Goal: Transaction & Acquisition: Obtain resource

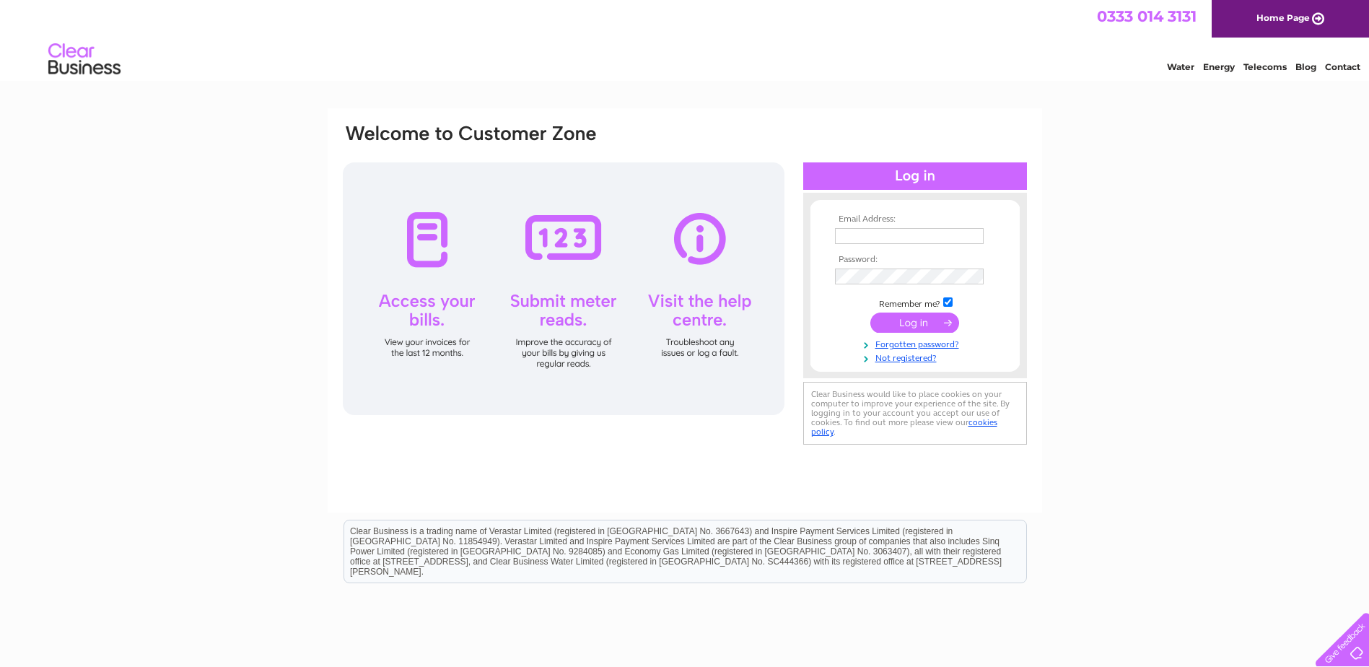
type input "davidwalker@ferraripackaging.co.uk"
click at [930, 321] on input "submit" at bounding box center [915, 323] width 89 height 20
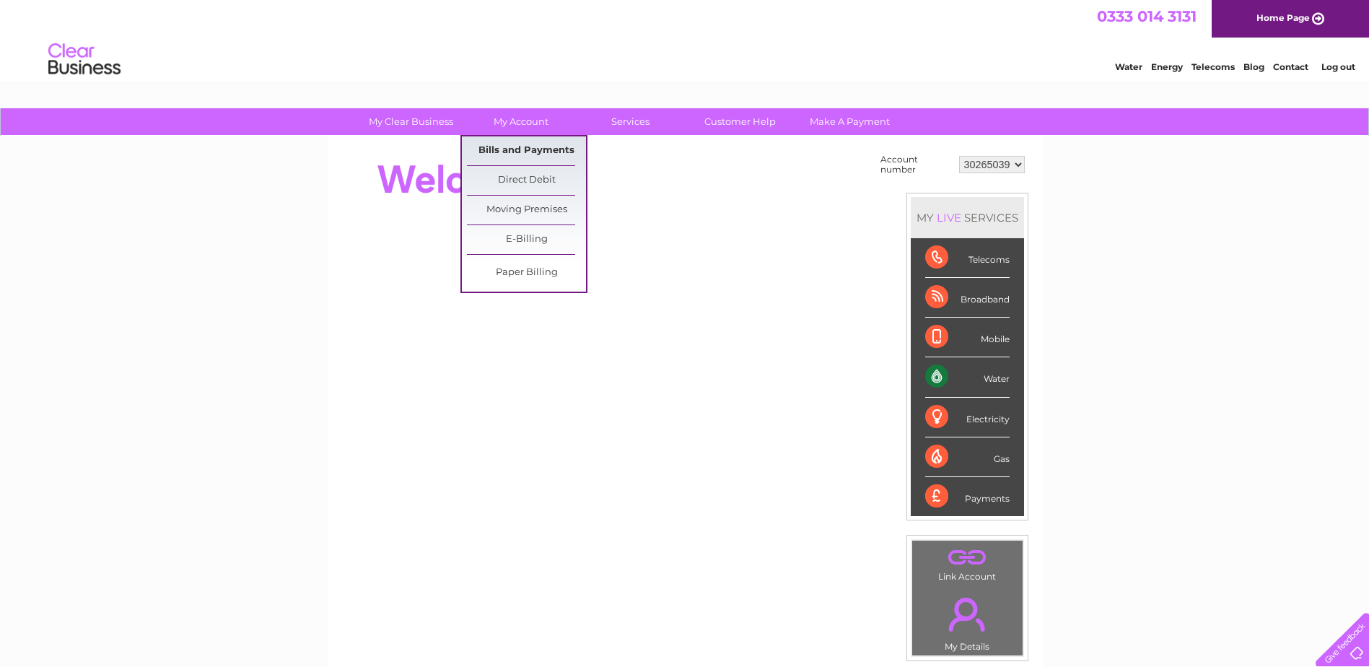
click at [515, 143] on link "Bills and Payments" at bounding box center [526, 150] width 119 height 29
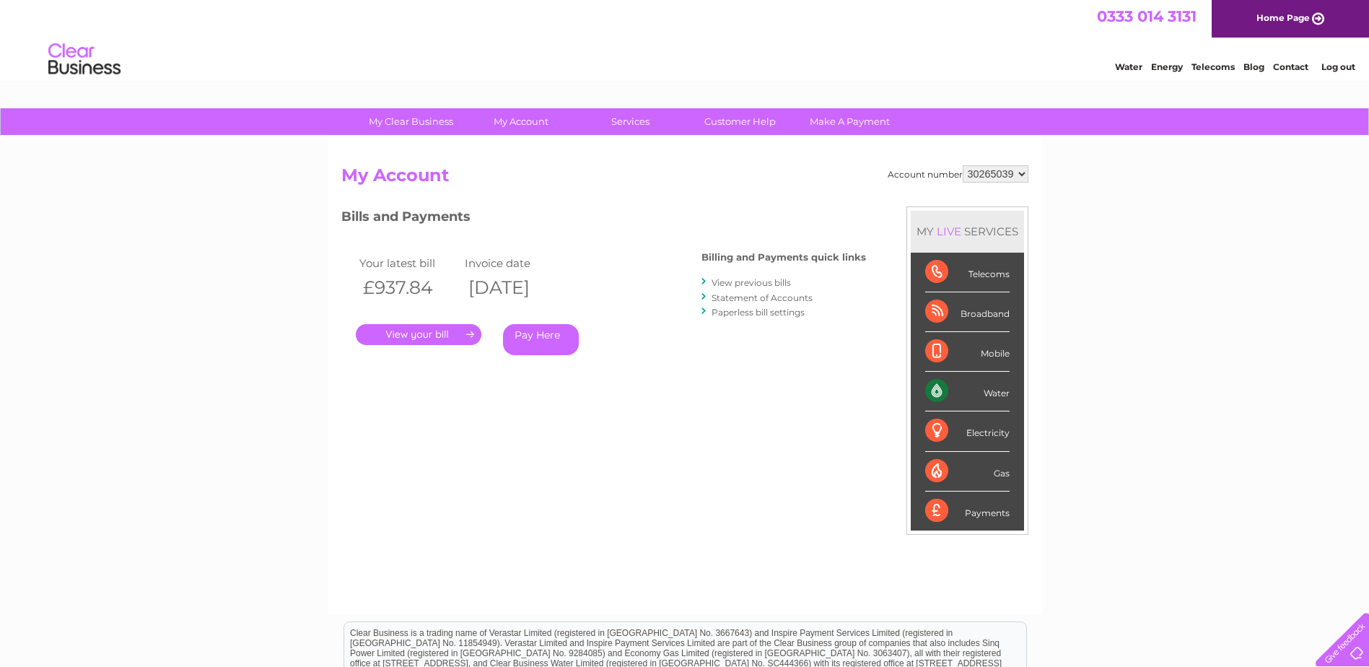
click at [440, 335] on link "." at bounding box center [419, 334] width 126 height 21
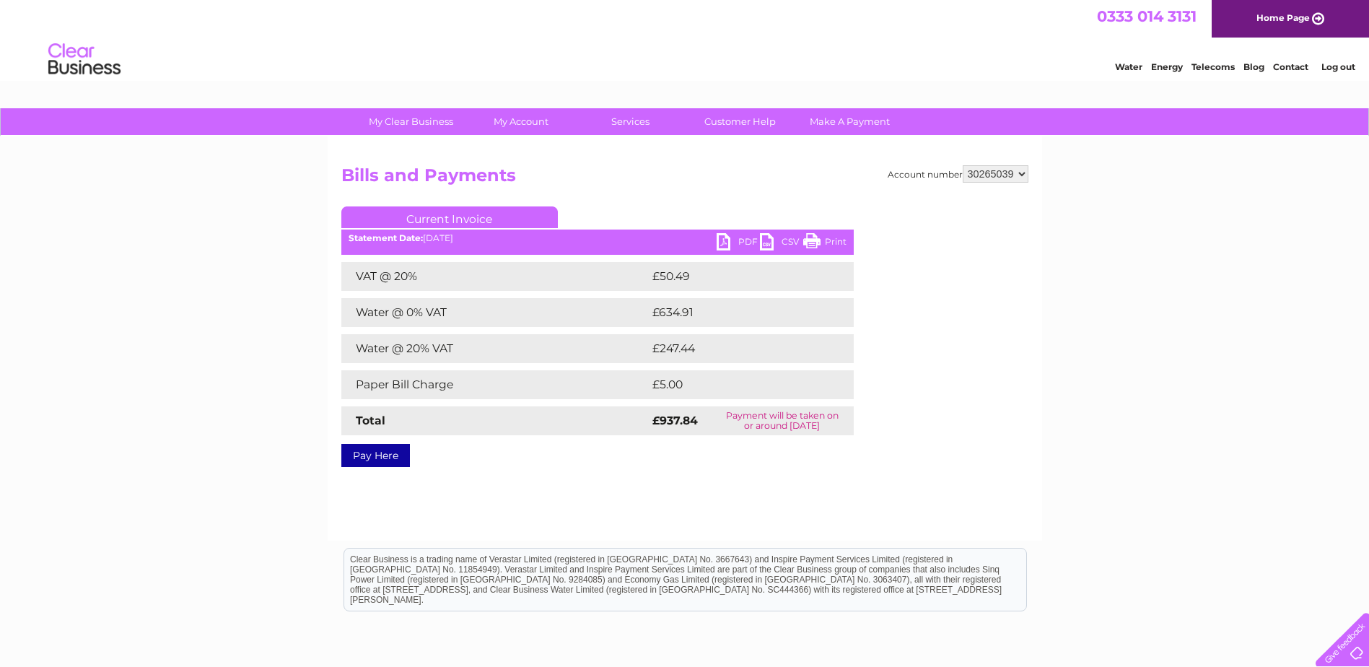
click at [721, 240] on link "PDF" at bounding box center [738, 243] width 43 height 21
click at [524, 318] on td "Water @ 0% VAT" at bounding box center [494, 312] width 307 height 29
click at [528, 315] on td "Water @ 0% VAT" at bounding box center [494, 312] width 307 height 29
click at [481, 313] on td "Water @ 0% VAT" at bounding box center [494, 312] width 307 height 29
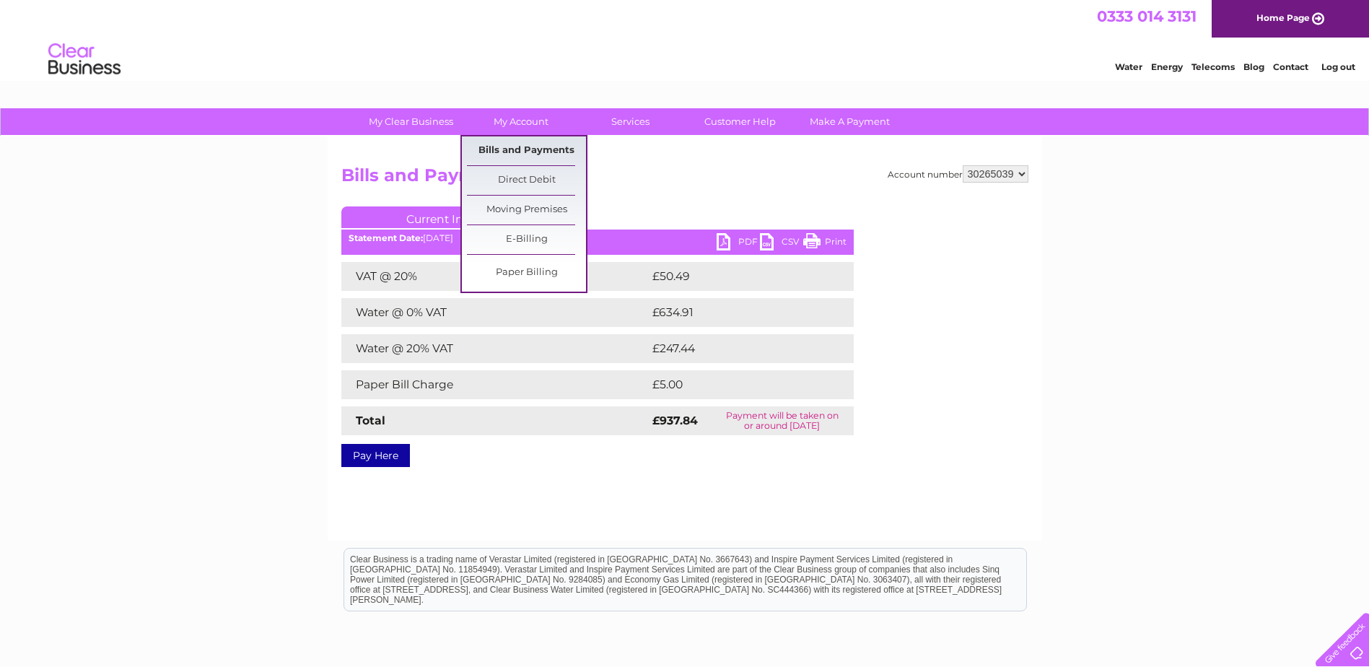
click at [510, 149] on link "Bills and Payments" at bounding box center [526, 150] width 119 height 29
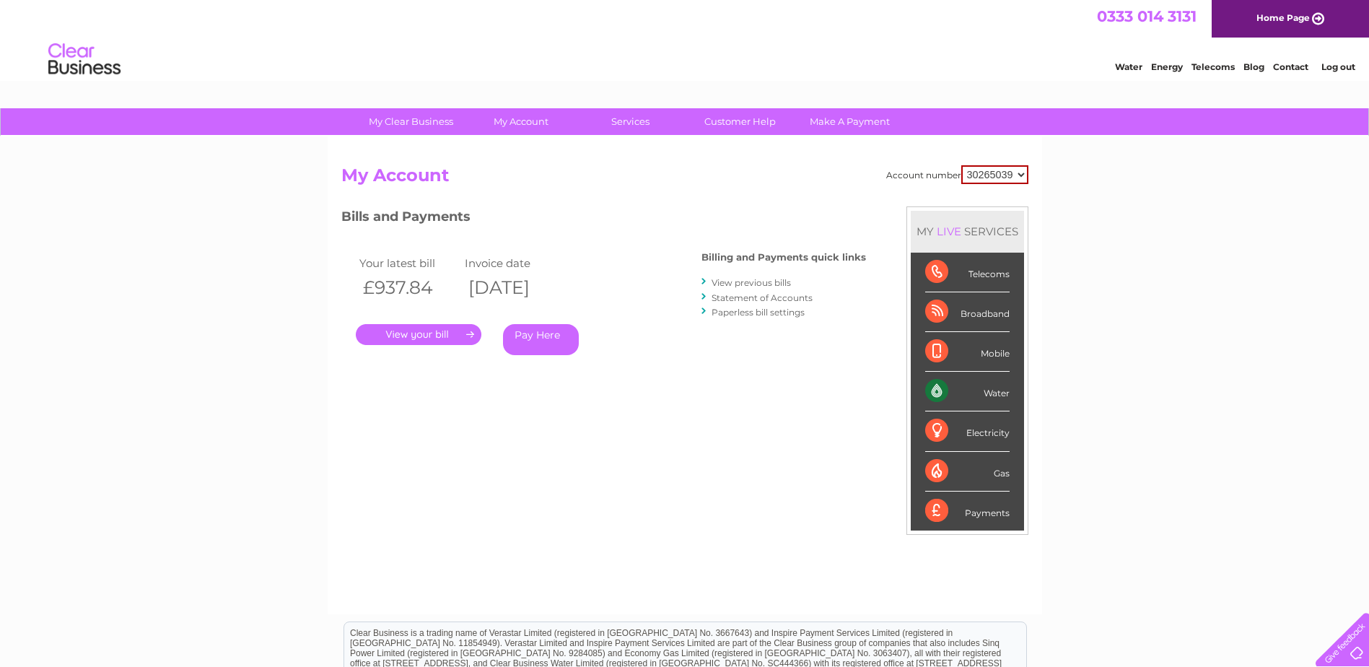
click at [748, 287] on link "View previous bills" at bounding box center [751, 282] width 79 height 11
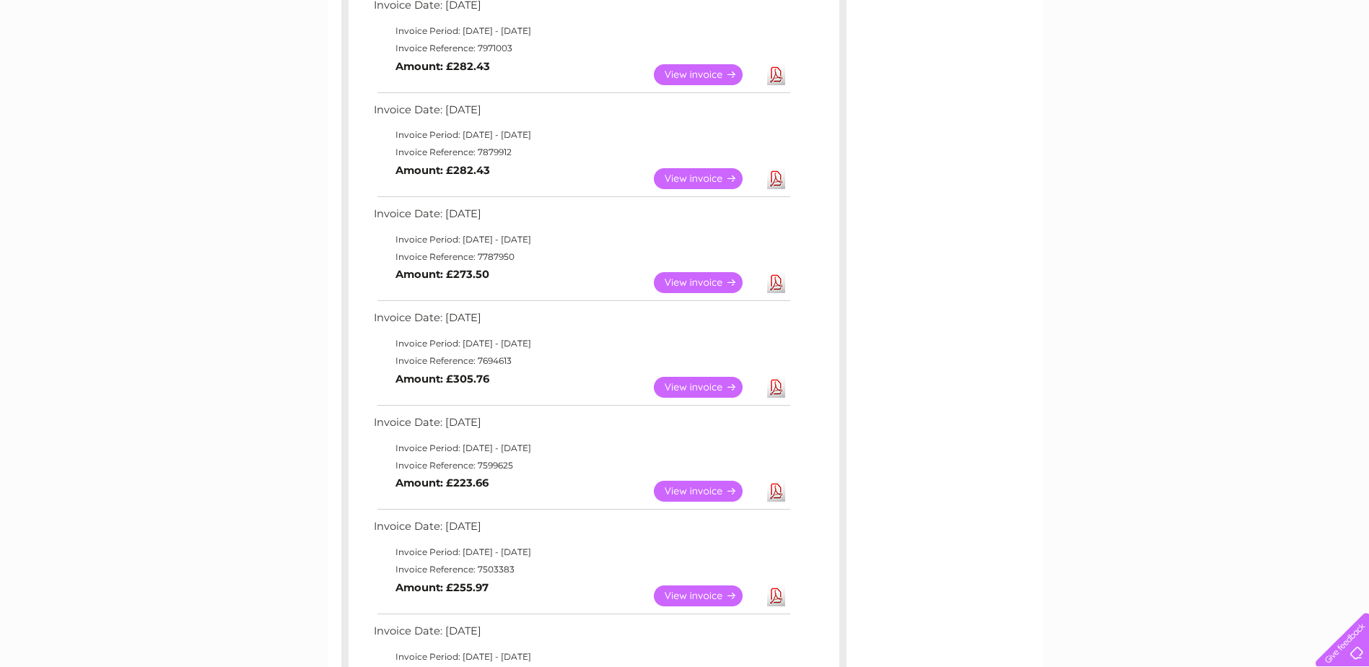
scroll to position [505, 0]
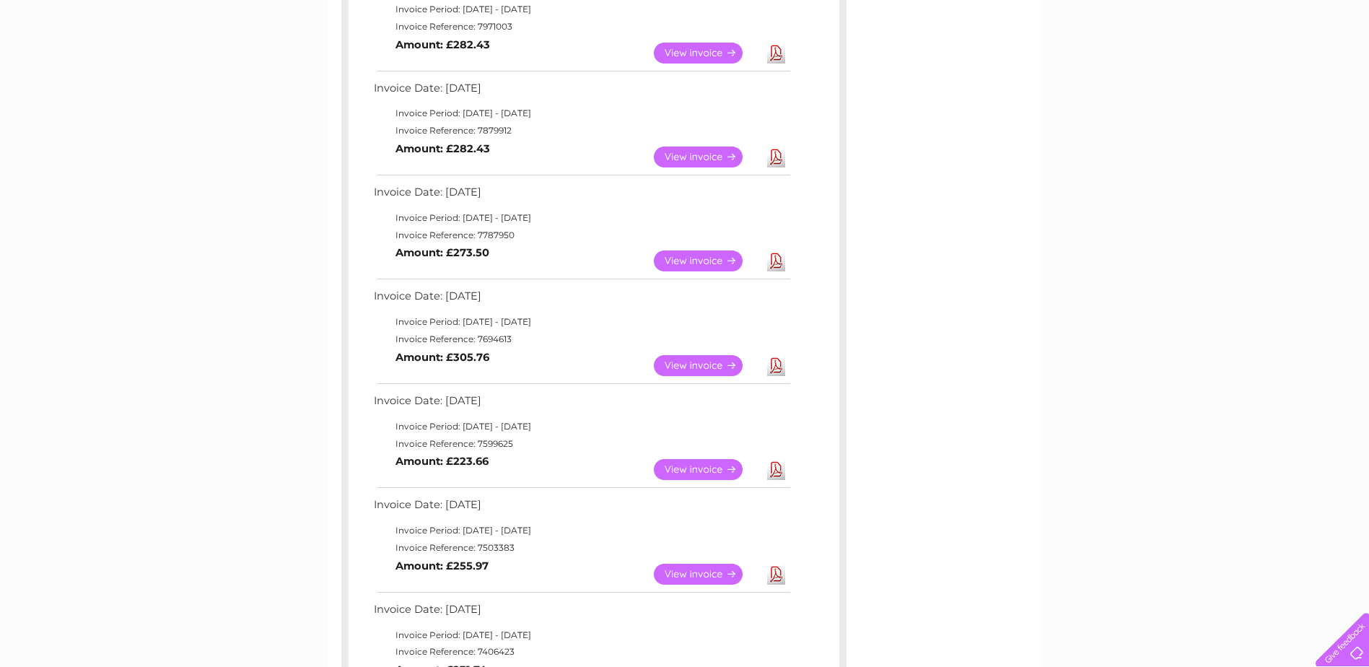
click at [518, 258] on td "View Download Amount: £273.50" at bounding box center [581, 260] width 422 height 35
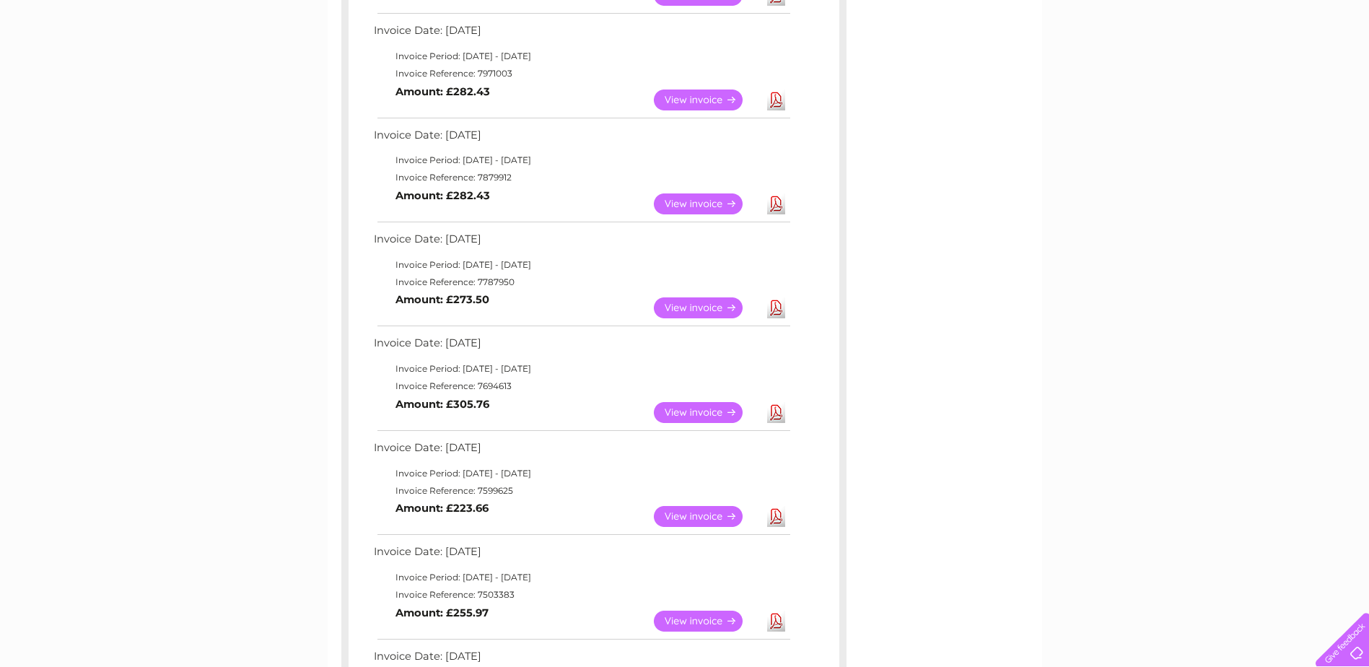
scroll to position [433, 0]
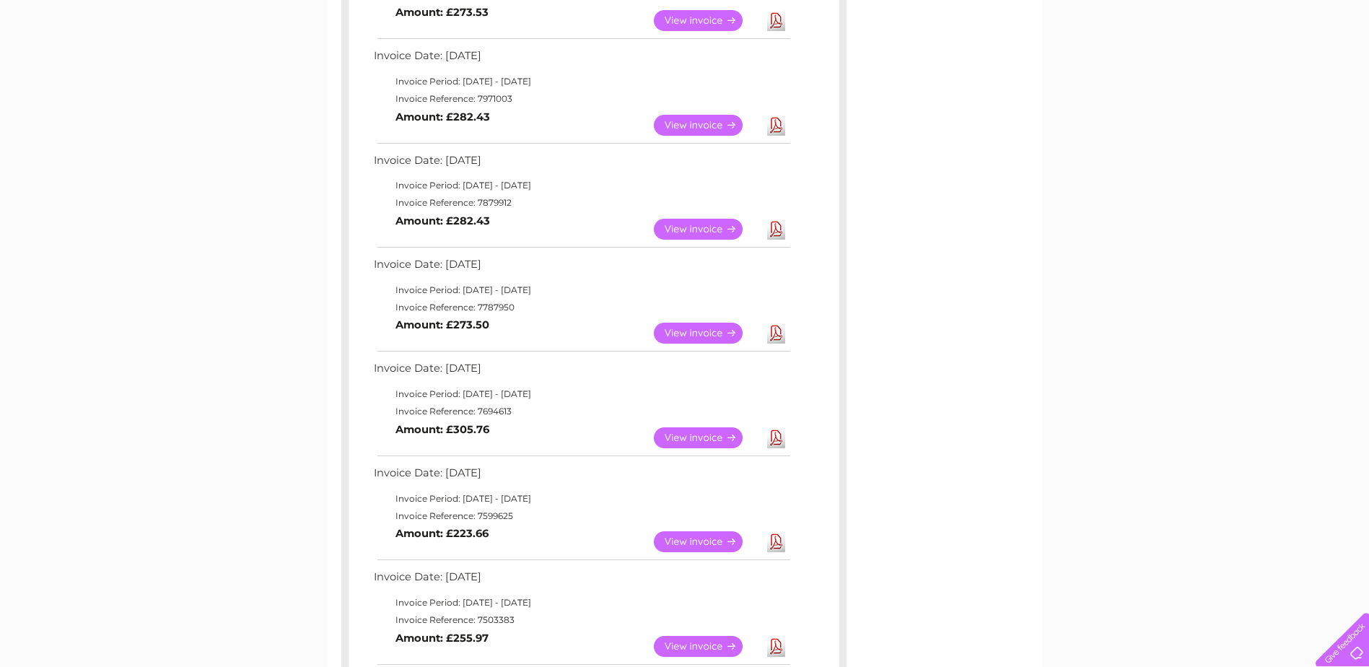
click at [537, 321] on td "View Download Amount: £273.50" at bounding box center [581, 332] width 422 height 35
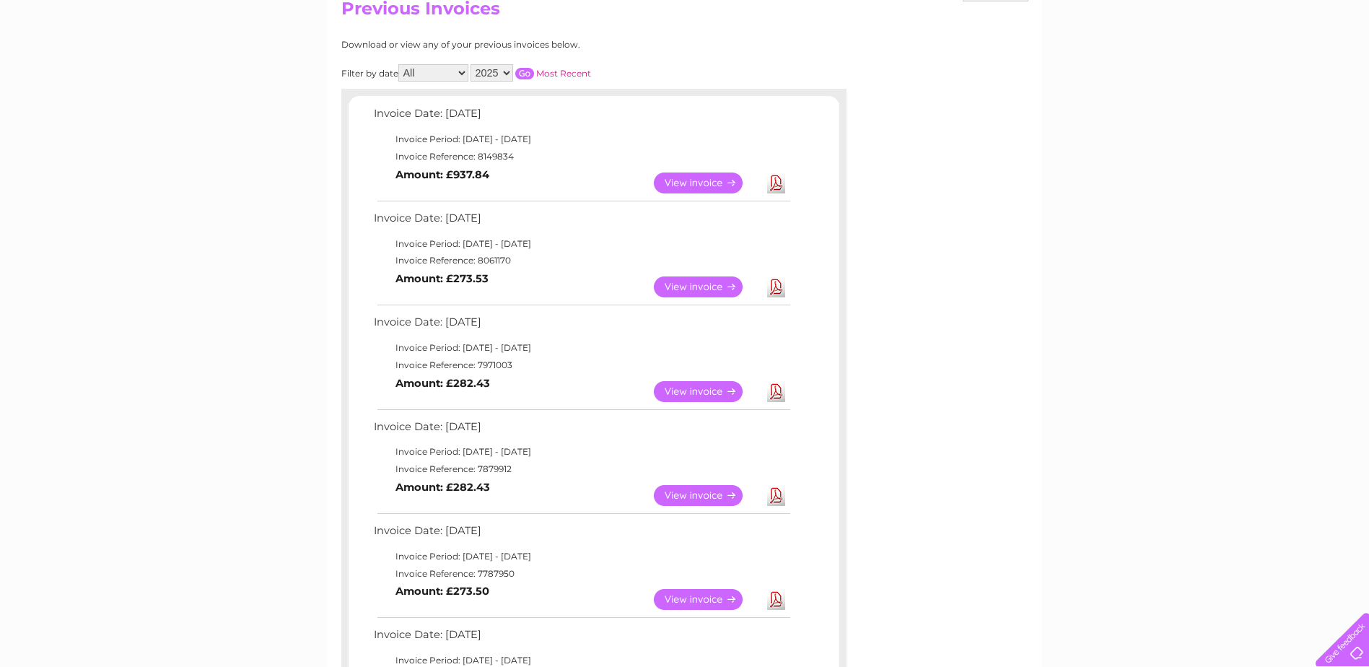
scroll to position [144, 0]
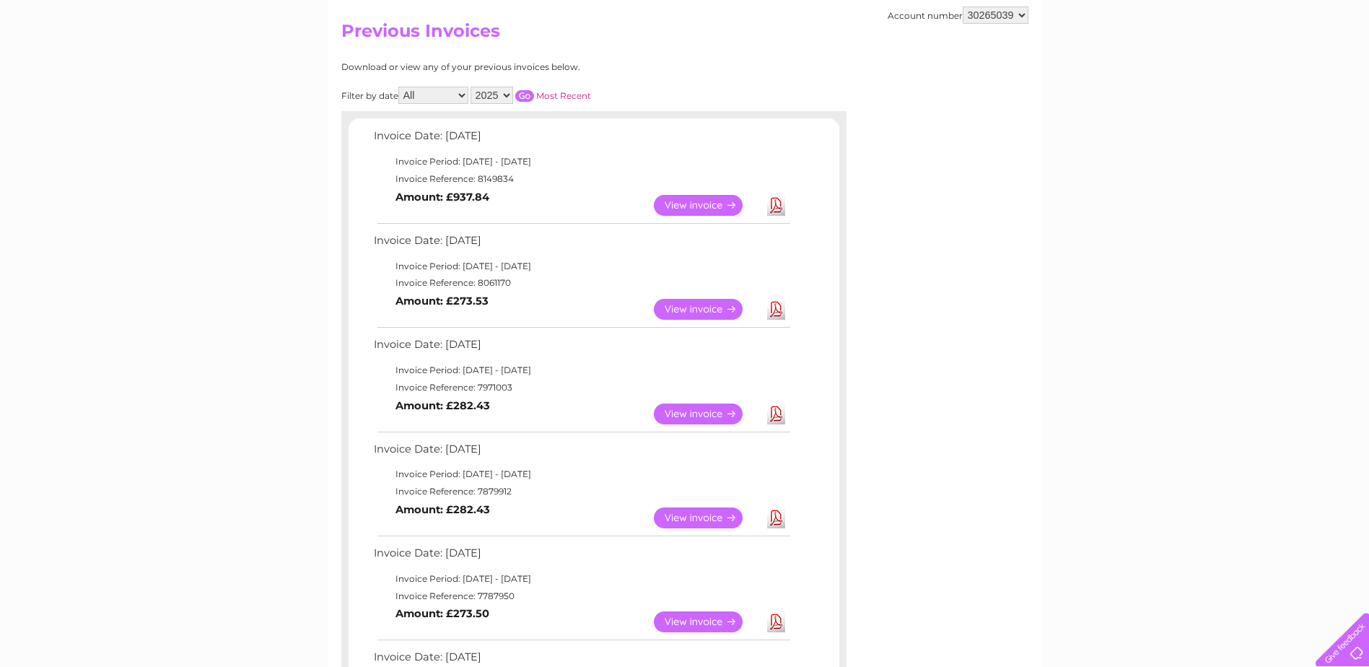
click at [681, 206] on link "View" at bounding box center [707, 205] width 106 height 21
